Goal: Task Accomplishment & Management: Use online tool/utility

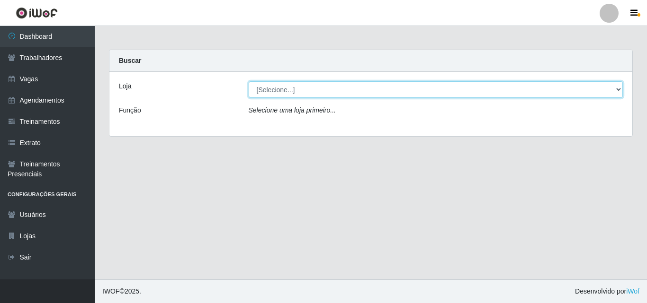
click at [615, 86] on select "[Selecione...] Castelinho Supermercado" at bounding box center [436, 89] width 374 height 17
select select "377"
click at [249, 81] on select "[Selecione...] Castelinho Supermercado" at bounding box center [436, 89] width 374 height 17
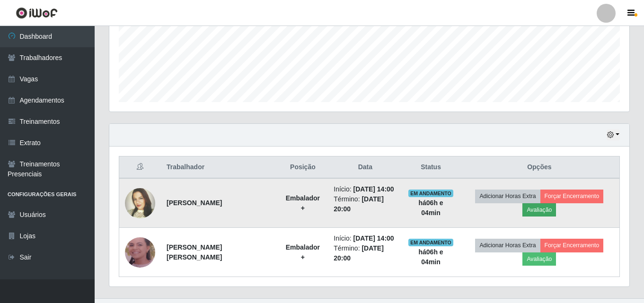
scroll to position [255, 0]
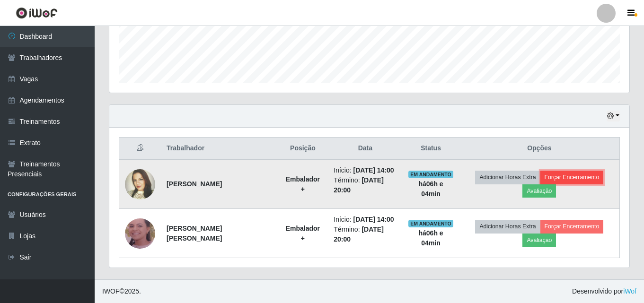
click at [599, 174] on button "Forçar Encerramento" at bounding box center [572, 177] width 63 height 13
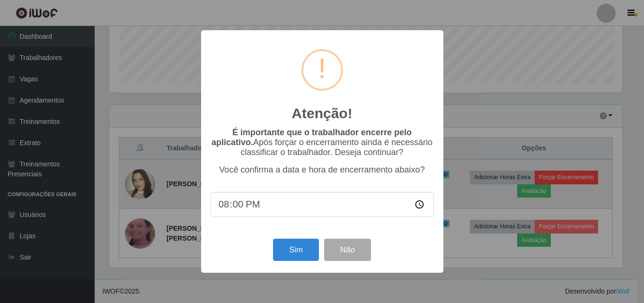
scroll to position [196, 516]
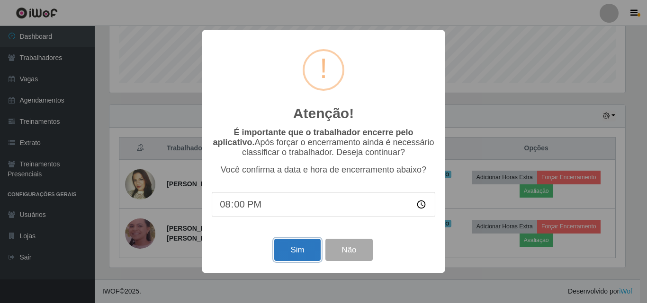
click at [290, 249] on button "Sim" at bounding box center [297, 250] width 46 height 22
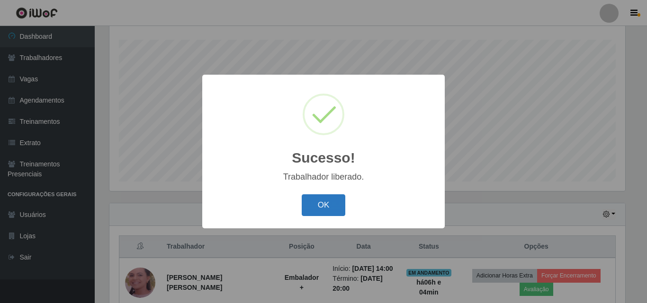
click at [327, 208] on button "OK" at bounding box center [324, 206] width 44 height 22
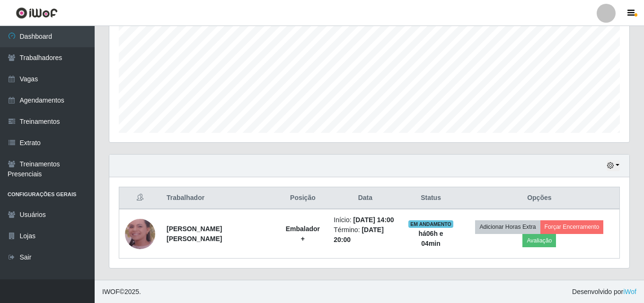
scroll to position [206, 0]
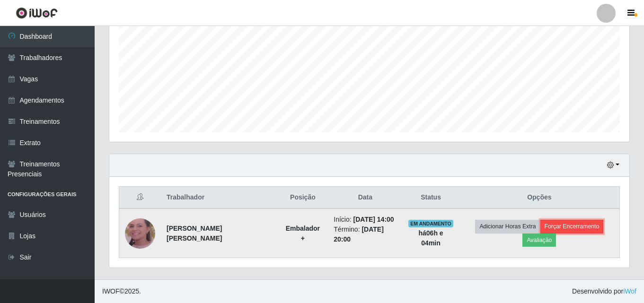
click at [563, 228] on button "Forçar Encerramento" at bounding box center [572, 226] width 63 height 13
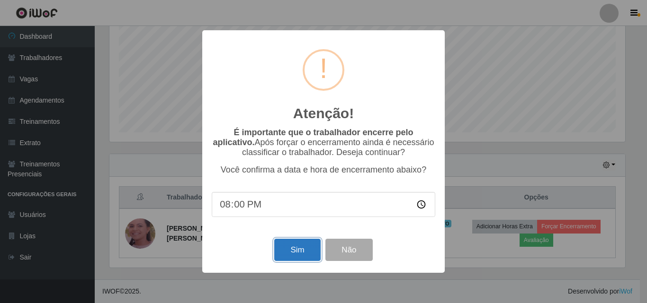
click at [298, 254] on button "Sim" at bounding box center [297, 250] width 46 height 22
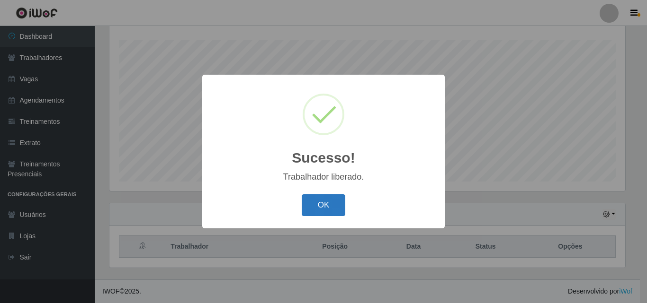
click at [337, 214] on button "OK" at bounding box center [324, 206] width 44 height 22
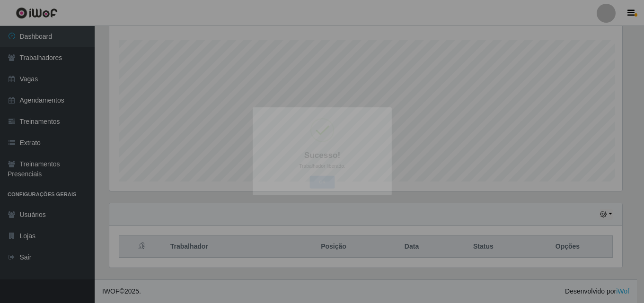
scroll to position [196, 520]
